Goal: Find specific page/section: Find specific page/section

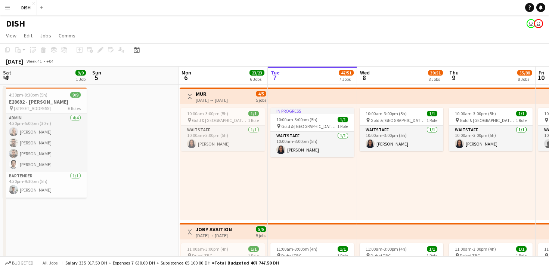
scroll to position [0, 179]
